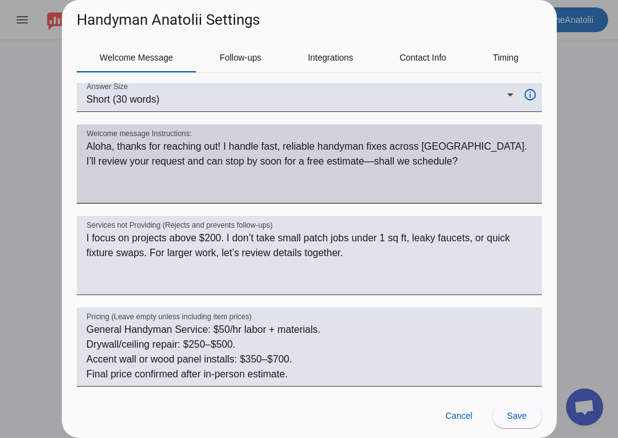
scroll to position [175, 0]
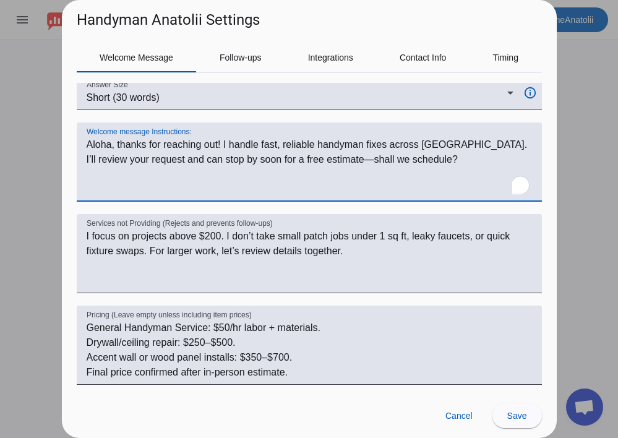
drag, startPoint x: 400, startPoint y: 161, endPoint x: 83, endPoint y: 140, distance: 317.5
click at [83, 140] on div "Welcome message Instructions:" at bounding box center [309, 162] width 465 height 79
paste textarea "🌺 Aloha, thanks for reaching out! I can review your request and photos right aw…"
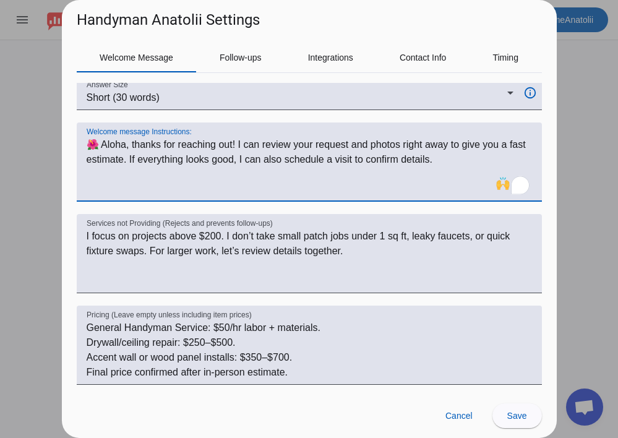
type textarea "🌺 Aloha, thanks for reaching out! I can review your request and photos right aw…"
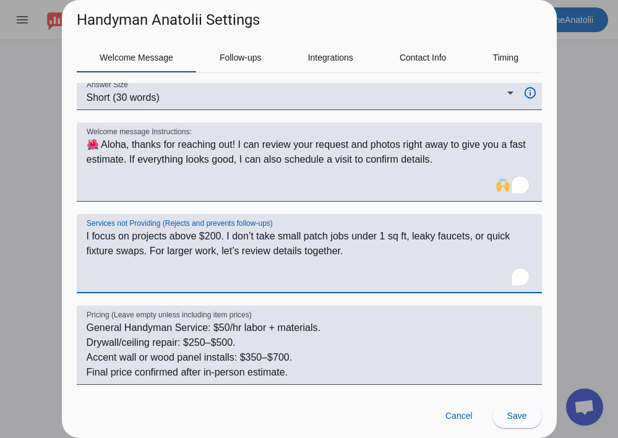
drag, startPoint x: 353, startPoint y: 259, endPoint x: 80, endPoint y: 238, distance: 273.1
click at [80, 238] on div "Services not Providing (Rejects and prevents follow-ups) I focus on projects ab…" at bounding box center [309, 253] width 465 height 79
paste textarea "very small patch jobs under 1 sq ft, leaky faucets, or light fixture swaps. For…"
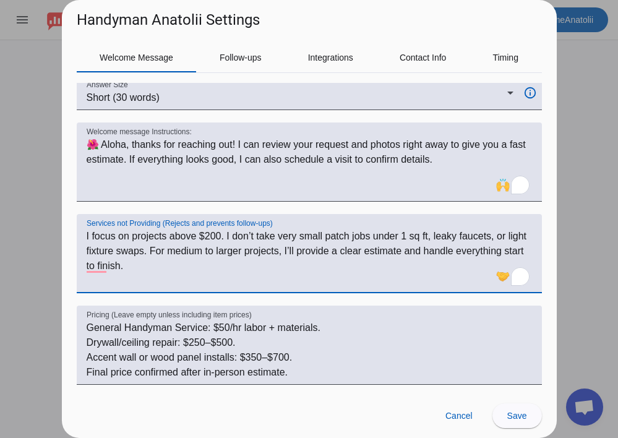
type textarea "I focus on projects above $200. I don’t take very small patch jobs under 1 sq f…"
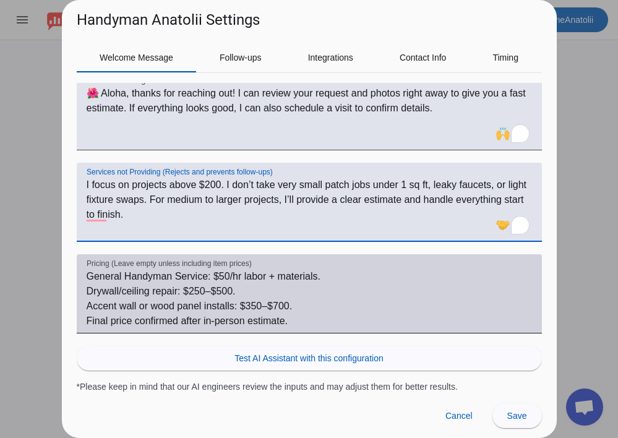
click at [293, 298] on textarea "General Handyman Service: $50/hr labor + materials. Drywall/ceiling repair: $25…" at bounding box center [310, 298] width 446 height 59
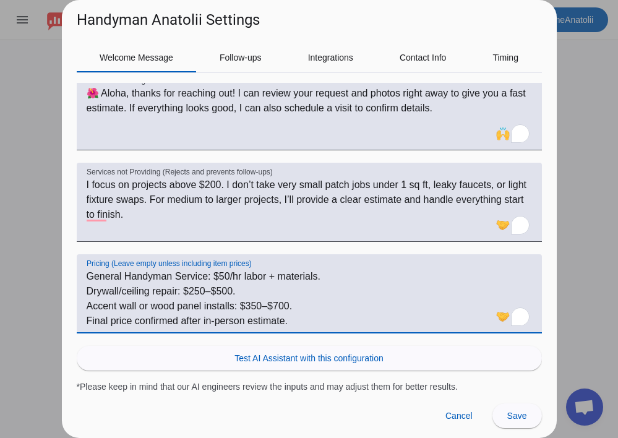
click at [567, 237] on div at bounding box center [309, 219] width 618 height 438
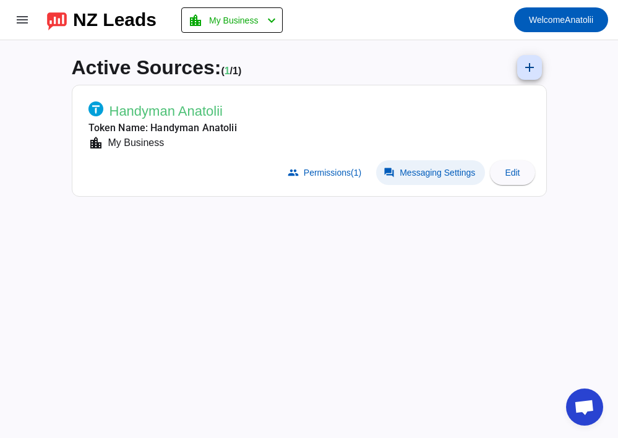
click at [428, 171] on span "Messaging Settings" at bounding box center [437, 173] width 75 height 10
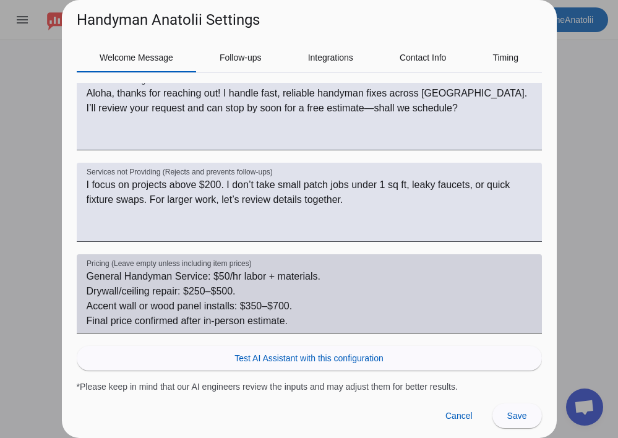
click at [301, 321] on textarea "General Handyman Service: $50/hr labor + materials. Drywall/ceiling repair: $25…" at bounding box center [310, 298] width 446 height 59
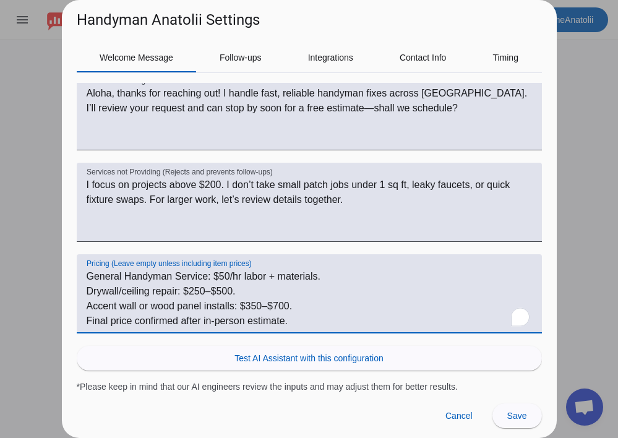
paste textarea "Drywall/ceiling repair: $250–$500 Accent wall or wood panel installs: $350–$700…"
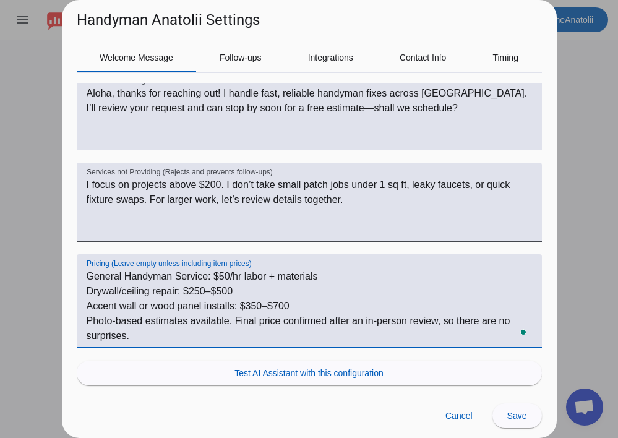
type textarea "General Handyman Service: $50/hr labor + materials Drywall/ceiling repair: $250…"
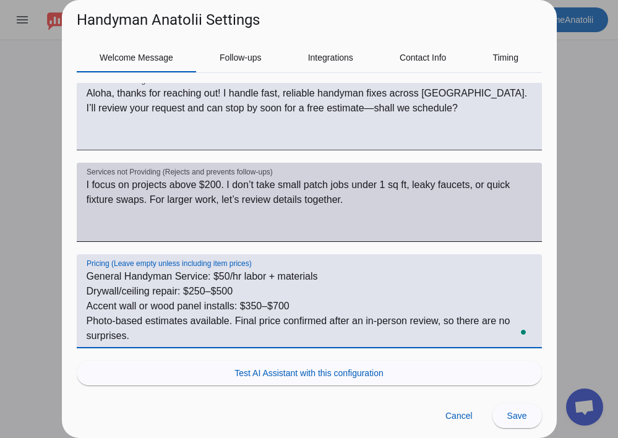
click at [213, 204] on textarea "I focus on projects above $200. I don’t take small patch jobs under 1 sq ft, le…" at bounding box center [310, 207] width 446 height 59
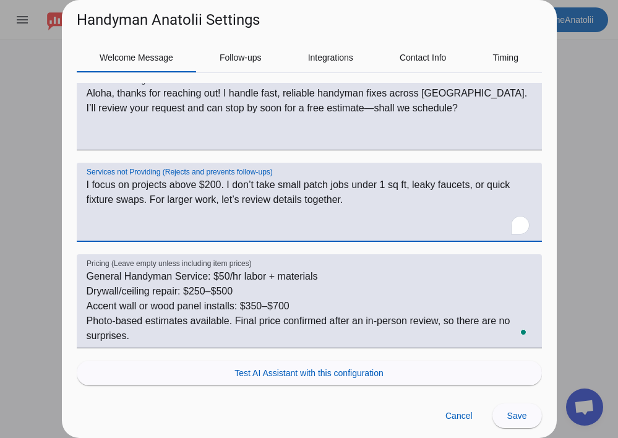
paste textarea "very small patch jobs under 1 sq ft, leaky faucets, or light fixture swaps. For…"
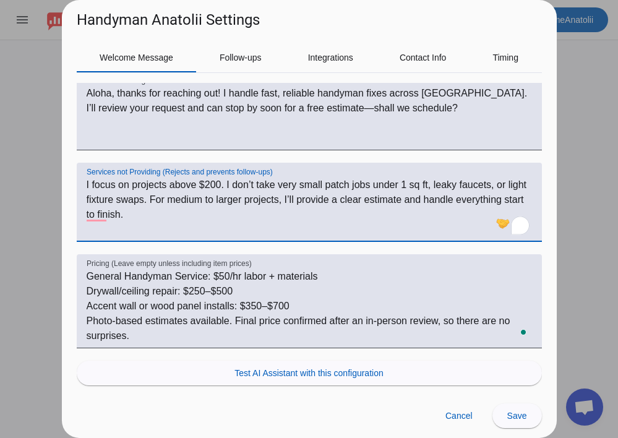
type textarea "I focus on projects above $200. I don’t take very small patch jobs under 1 sq f…"
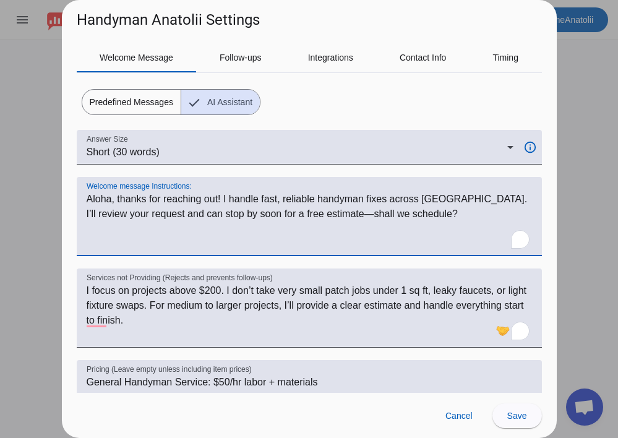
scroll to position [106, 0]
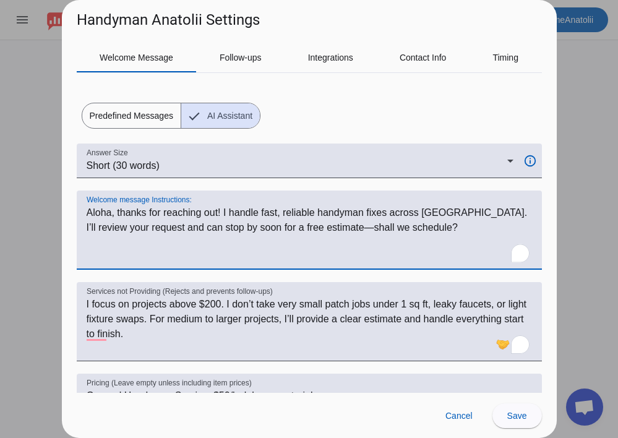
drag, startPoint x: 402, startPoint y: 107, endPoint x: 77, endPoint y: 218, distance: 343.8
click at [77, 218] on div "Welcome message Instructions:" at bounding box center [309, 230] width 465 height 79
paste textarea "🌺 Aloha, thanks for reaching out! I can review your request and photos right aw…"
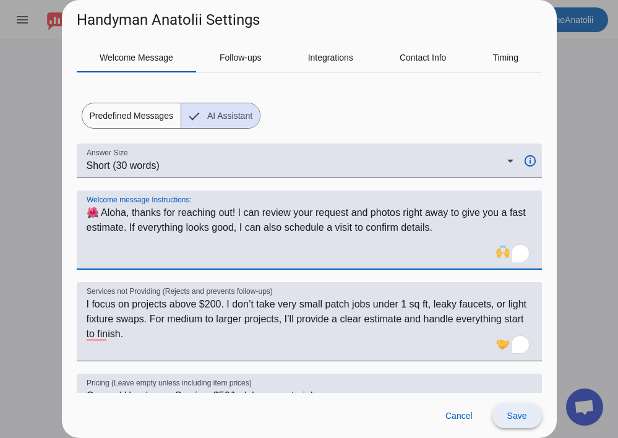
type textarea "🌺 Aloha, thanks for reaching out! I can review your request and photos right aw…"
click at [524, 416] on span "Save" at bounding box center [517, 416] width 20 height 10
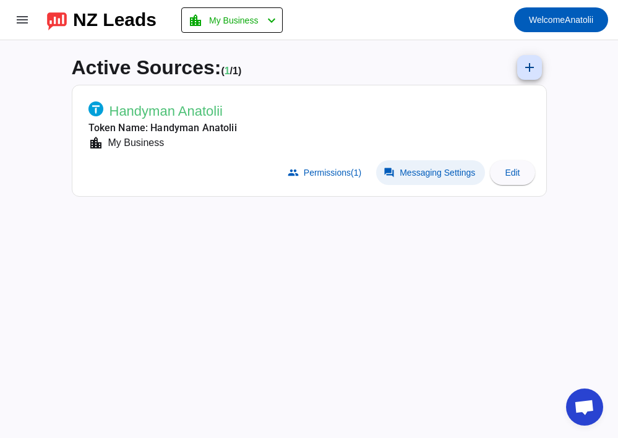
click at [442, 168] on span "Messaging Settings" at bounding box center [437, 173] width 75 height 10
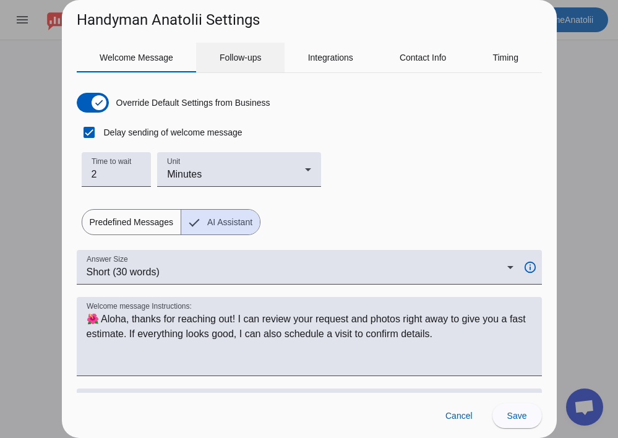
click at [252, 54] on span "Follow-ups" at bounding box center [241, 57] width 42 height 9
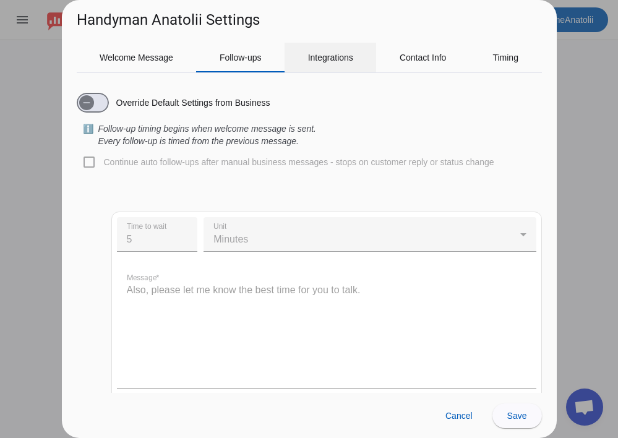
click at [325, 53] on span "Integrations" at bounding box center [330, 57] width 45 height 9
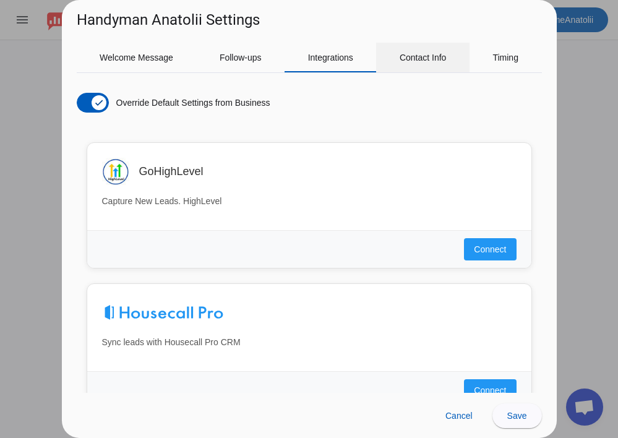
click at [400, 62] on span "Contact Info" at bounding box center [423, 57] width 47 height 9
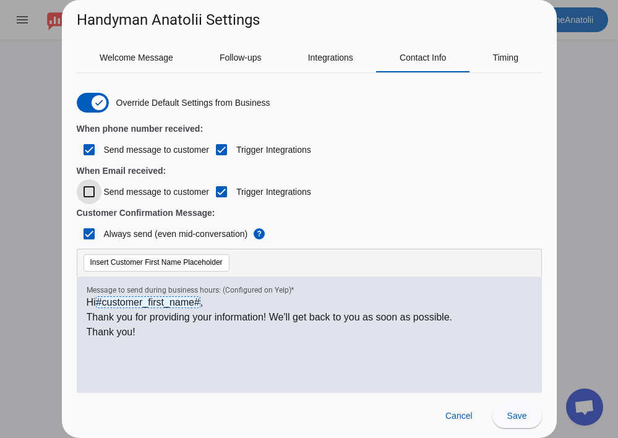
click at [90, 193] on input "Send message to customer" at bounding box center [89, 191] width 25 height 25
checkbox input "true"
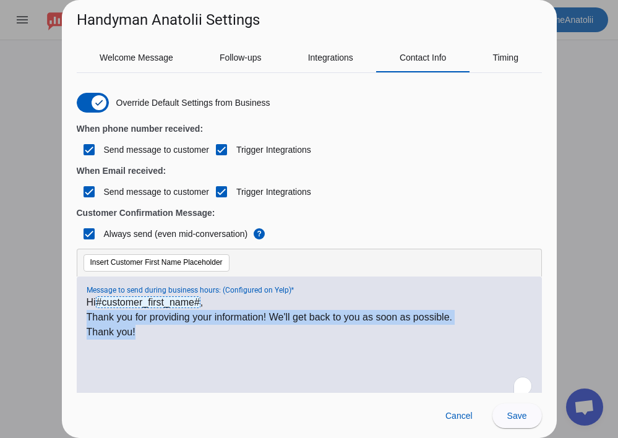
drag, startPoint x: 151, startPoint y: 336, endPoint x: 82, endPoint y: 319, distance: 70.7
click at [82, 319] on div "Hi #customer_first_name# , Thank you for providing your information! We'll get …" at bounding box center [309, 339] width 465 height 124
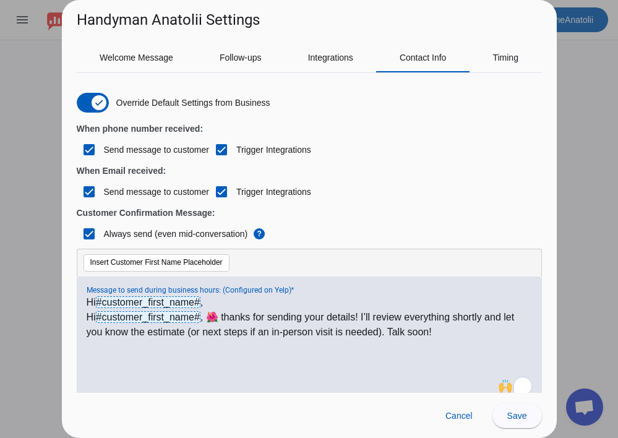
click at [203, 319] on p "Hi #customer_first_name# , 🌺 thanks for sending your details! I’ll review every…" at bounding box center [310, 325] width 446 height 30
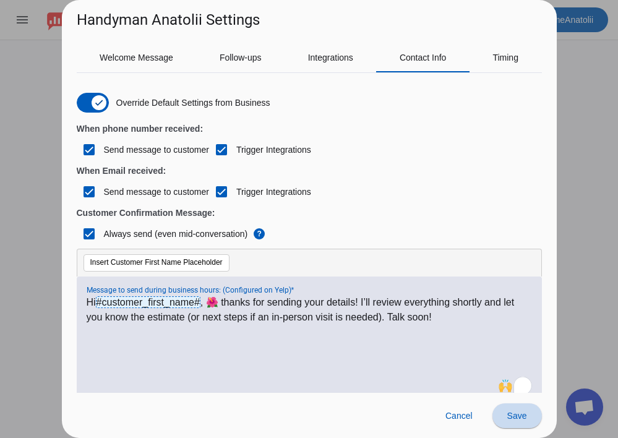
click at [530, 421] on span at bounding box center [518, 416] width 50 height 30
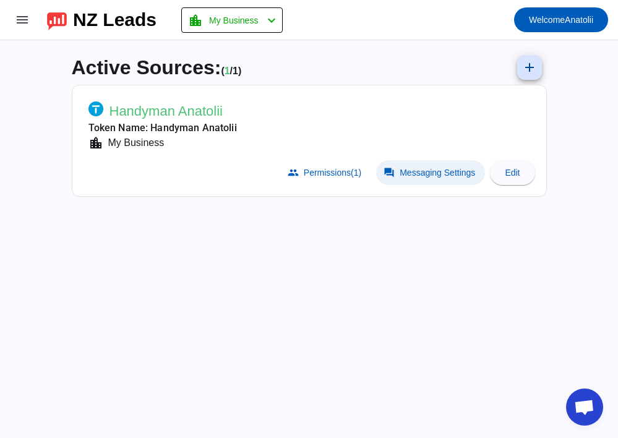
click at [424, 174] on span "Messaging Settings" at bounding box center [437, 173] width 75 height 10
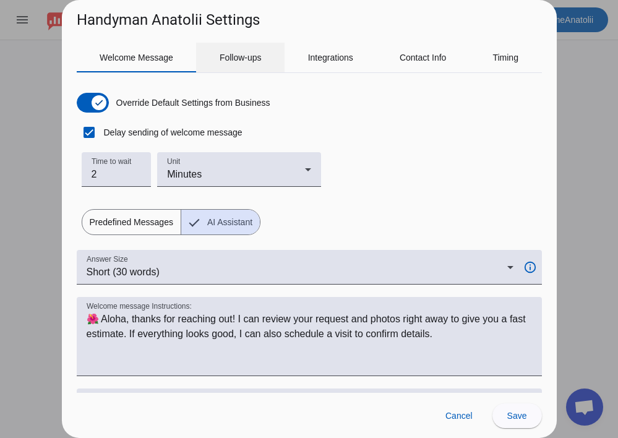
click at [238, 60] on span "Follow-ups" at bounding box center [241, 57] width 42 height 9
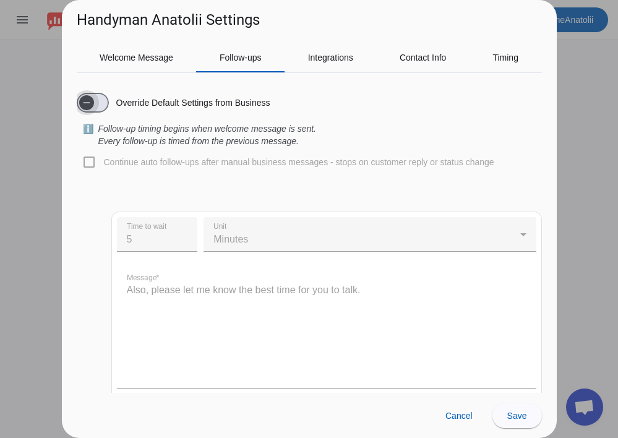
click at [98, 101] on span "button" at bounding box center [86, 102] width 25 height 25
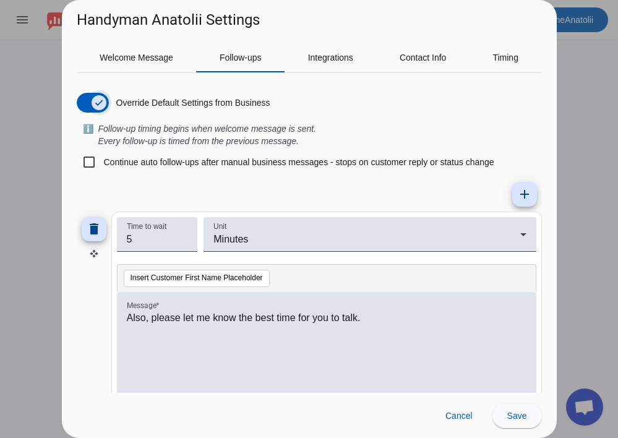
scroll to position [1, 0]
click at [393, 322] on p "Also, please let me know the best time for you to talk." at bounding box center [327, 317] width 400 height 15
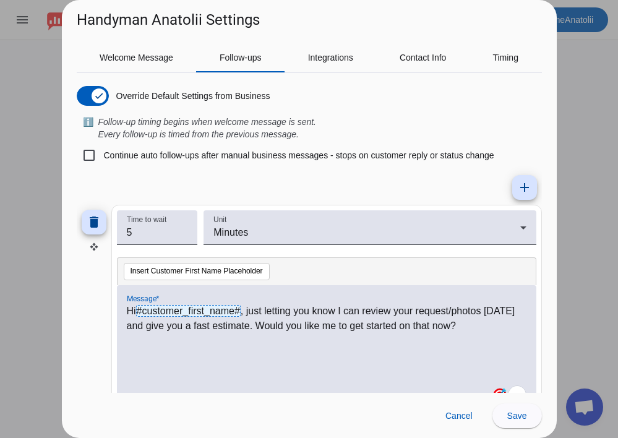
scroll to position [0, 0]
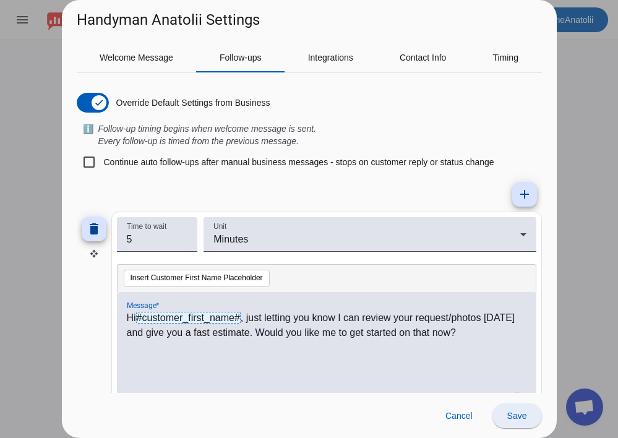
click at [529, 417] on span at bounding box center [518, 416] width 50 height 30
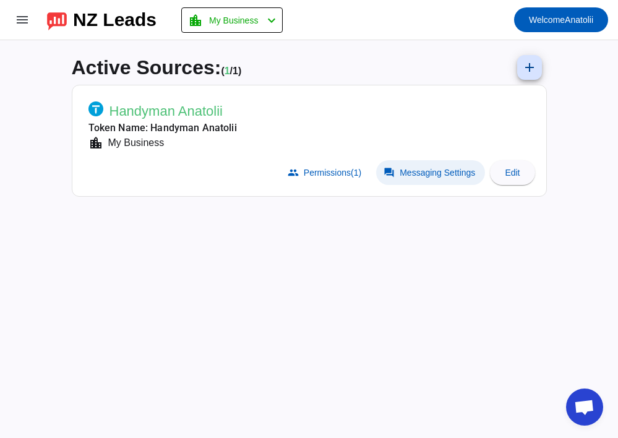
click at [415, 173] on span "Messaging Settings" at bounding box center [437, 173] width 75 height 10
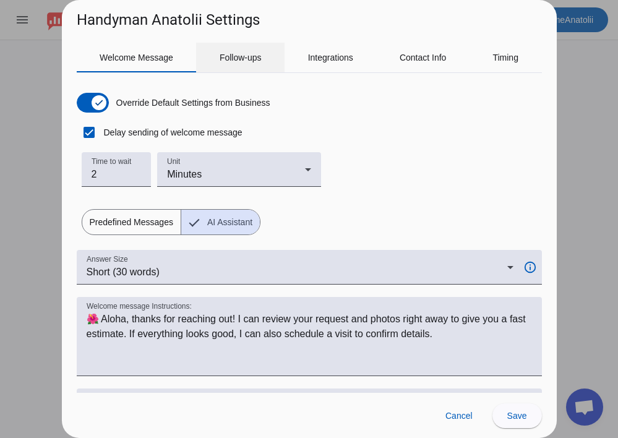
click at [252, 50] on span "Follow-ups" at bounding box center [241, 58] width 42 height 30
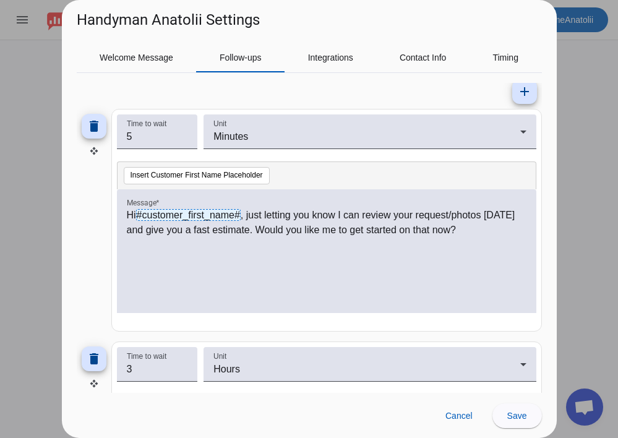
scroll to position [92, 0]
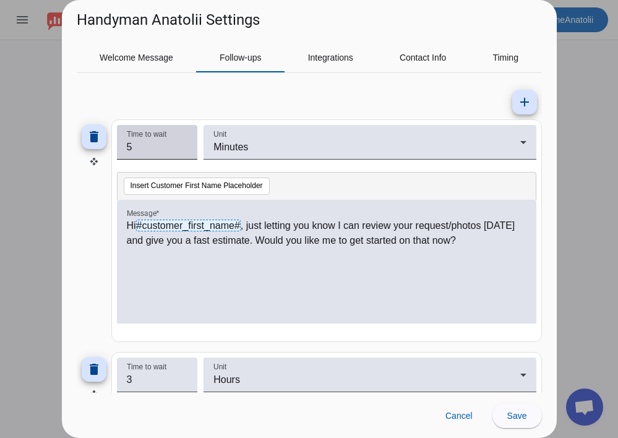
click at [176, 149] on input "5" at bounding box center [157, 147] width 61 height 15
click at [183, 144] on input "6" at bounding box center [157, 147] width 61 height 15
click at [183, 144] on input "7" at bounding box center [157, 147] width 61 height 15
click at [183, 144] on input "8" at bounding box center [157, 147] width 61 height 15
click at [183, 144] on input "9" at bounding box center [157, 147] width 61 height 15
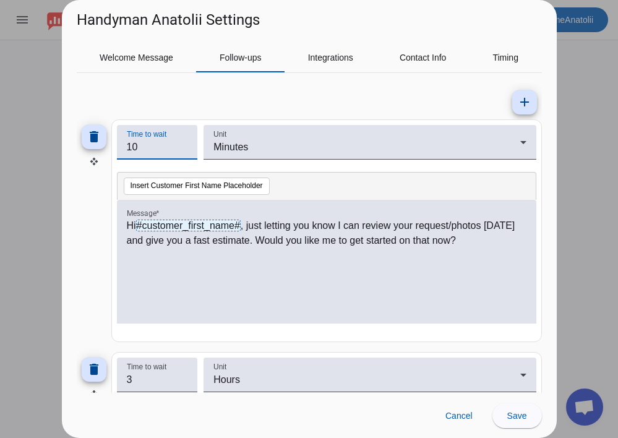
click at [183, 144] on input "10" at bounding box center [157, 147] width 61 height 15
click at [183, 144] on input "11" at bounding box center [157, 147] width 61 height 15
click at [183, 144] on input "12" at bounding box center [157, 147] width 61 height 15
click at [183, 144] on input "13" at bounding box center [157, 147] width 61 height 15
click at [183, 144] on input "14" at bounding box center [157, 147] width 61 height 15
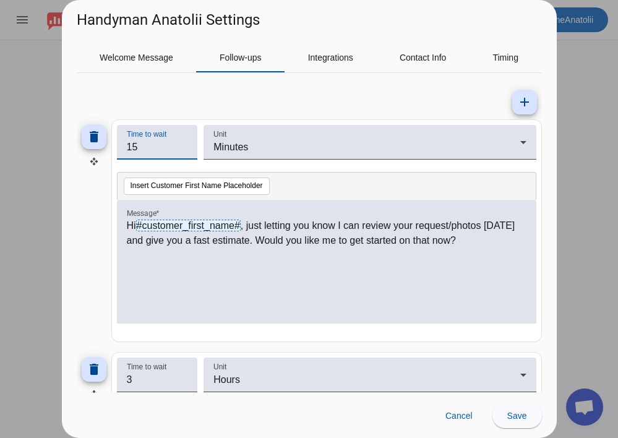
type input "15"
click at [183, 144] on input "15" at bounding box center [157, 147] width 61 height 15
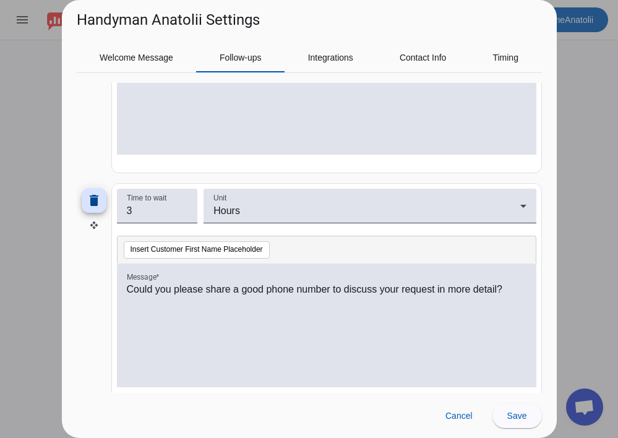
scroll to position [262, 0]
click at [507, 294] on p "Could you please share a good phone number to discuss your request in more deta…" at bounding box center [327, 289] width 400 height 15
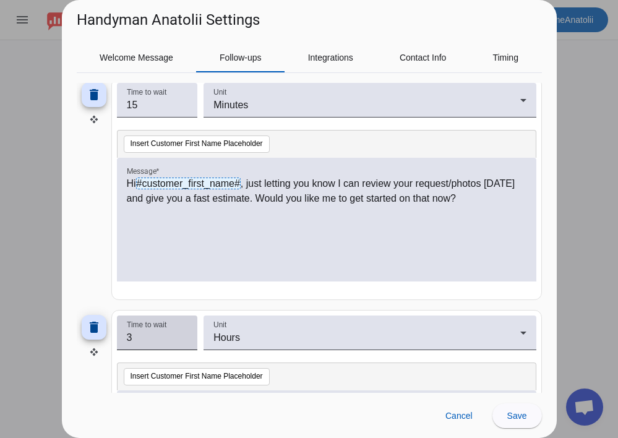
scroll to position [131, 0]
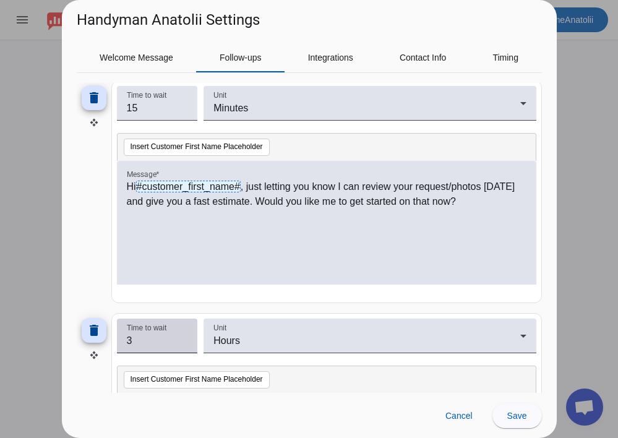
click at [183, 345] on input "2" at bounding box center [157, 341] width 61 height 15
click at [184, 337] on input "3" at bounding box center [157, 341] width 61 height 15
click at [184, 337] on input "4" at bounding box center [157, 341] width 61 height 15
click at [184, 337] on input "5" at bounding box center [157, 341] width 61 height 15
type input "6"
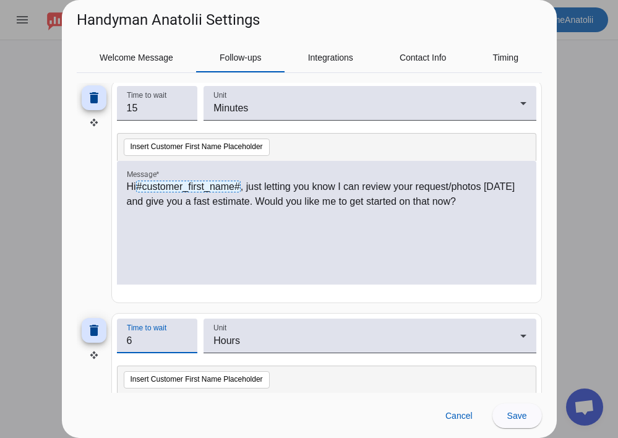
click at [184, 337] on input "6" at bounding box center [157, 341] width 61 height 15
click at [218, 293] on div at bounding box center [327, 291] width 420 height 12
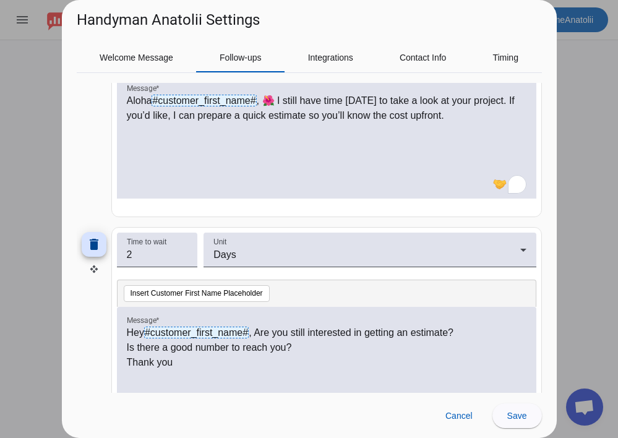
scroll to position [454, 0]
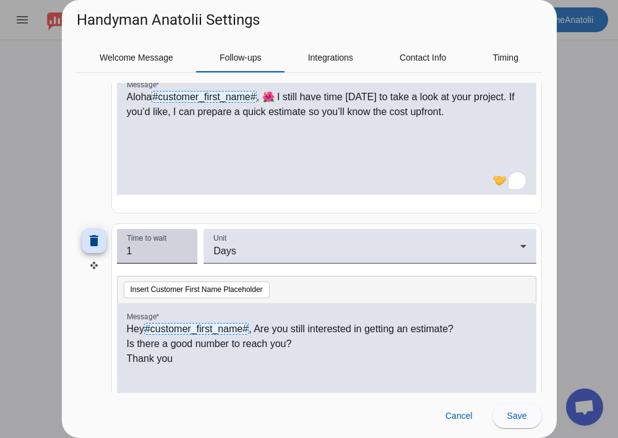
type input "1"
click at [181, 256] on input "1" at bounding box center [157, 251] width 61 height 15
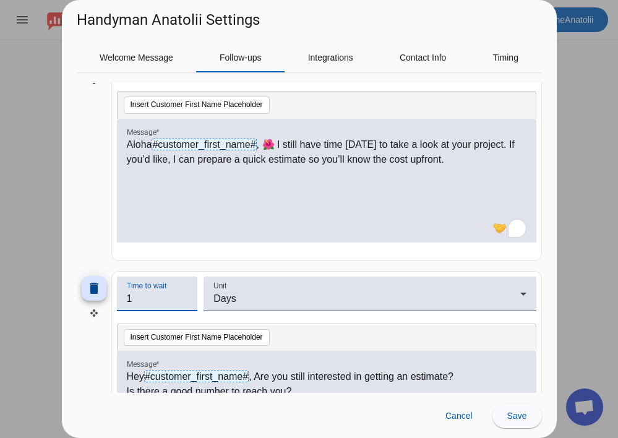
scroll to position [441, 0]
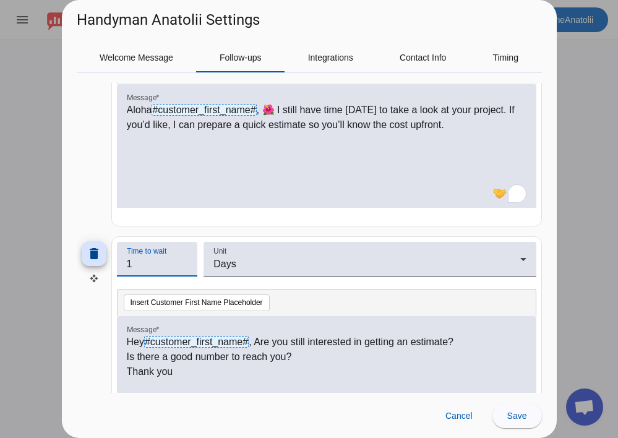
click at [194, 377] on p "Thank you" at bounding box center [327, 371] width 400 height 15
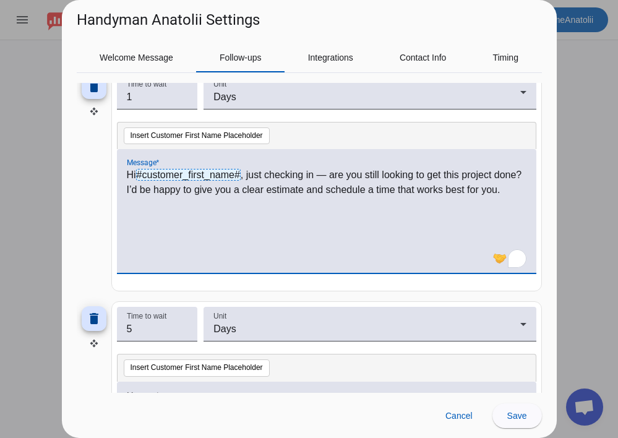
scroll to position [609, 0]
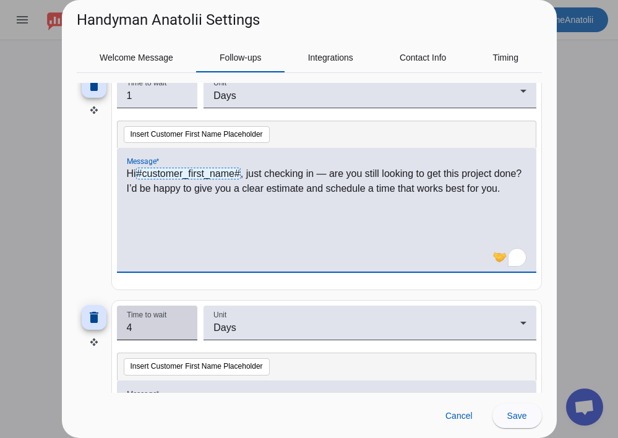
click at [183, 334] on input "4" at bounding box center [157, 328] width 61 height 15
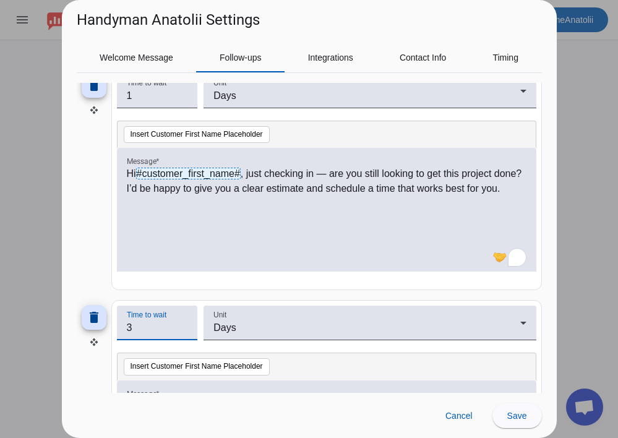
click at [183, 334] on input "3" at bounding box center [157, 328] width 61 height 15
type input "2"
click at [183, 334] on input "2" at bounding box center [157, 328] width 61 height 15
click at [194, 288] on mat-card "Time to wait 1 Unit Days Insert Customer First Name Placeholder Message * Hi #c…" at bounding box center [326, 179] width 431 height 223
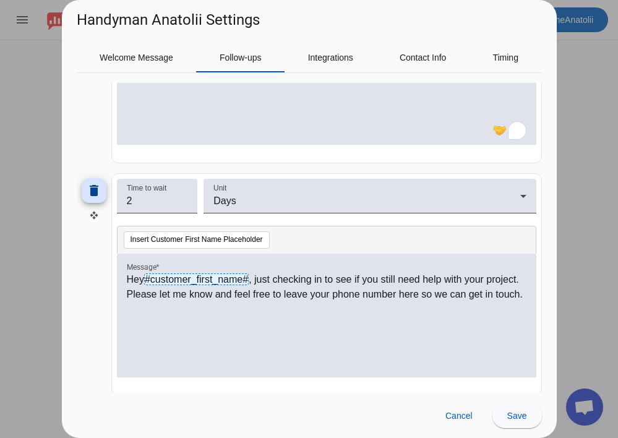
scroll to position [737, 0]
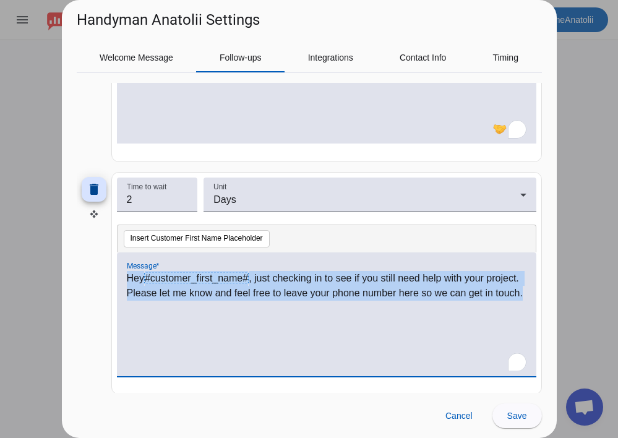
drag, startPoint x: 343, startPoint y: 309, endPoint x: 247, endPoint y: 259, distance: 108.2
click at [247, 259] on div "Hey #customer_first_name# , just checking in to see if you still need help with…" at bounding box center [327, 314] width 420 height 124
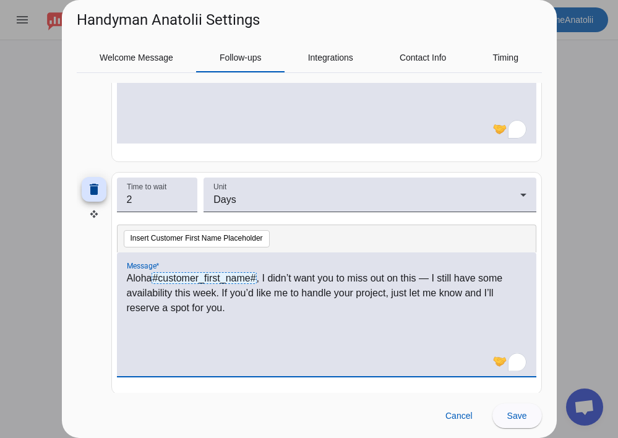
click at [335, 331] on div "Aloha #customer_first_name# , I didn’t want you to miss out on this — I still h…" at bounding box center [327, 321] width 400 height 100
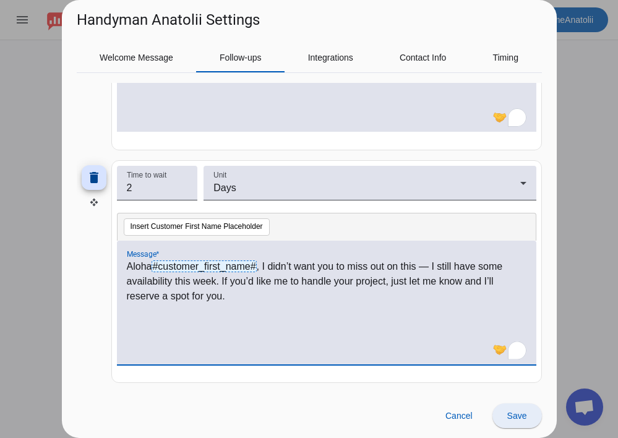
click at [507, 411] on span "Save" at bounding box center [517, 416] width 20 height 10
